Goal: Find specific page/section

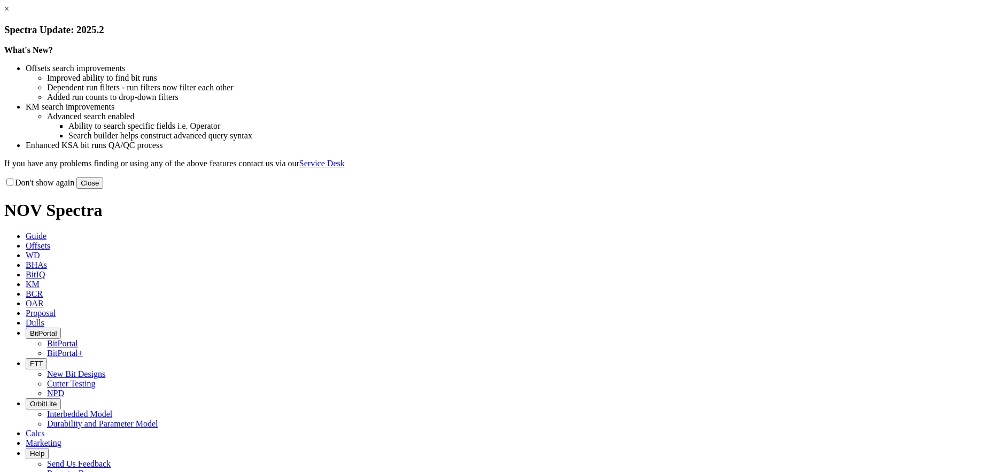
click at [9, 13] on link "×" at bounding box center [6, 8] width 5 height 9
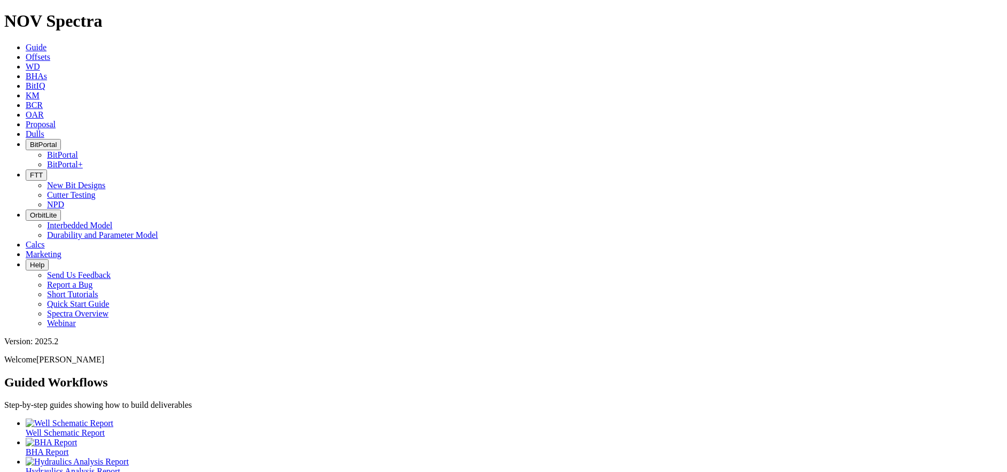
click at [43, 171] on span "FTT" at bounding box center [36, 175] width 13 height 8
click at [105, 181] on link "New Bit Designs" at bounding box center [76, 185] width 58 height 9
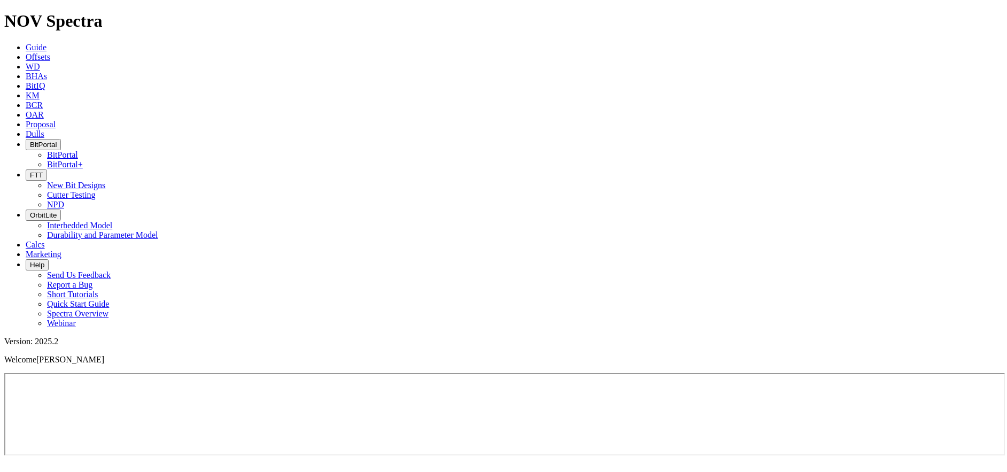
click at [57, 141] on span "BitPortal" at bounding box center [43, 145] width 27 height 8
click at [83, 160] on link "BitPortal+" at bounding box center [65, 164] width 36 height 9
